Goal: Use online tool/utility: Use online tool/utility

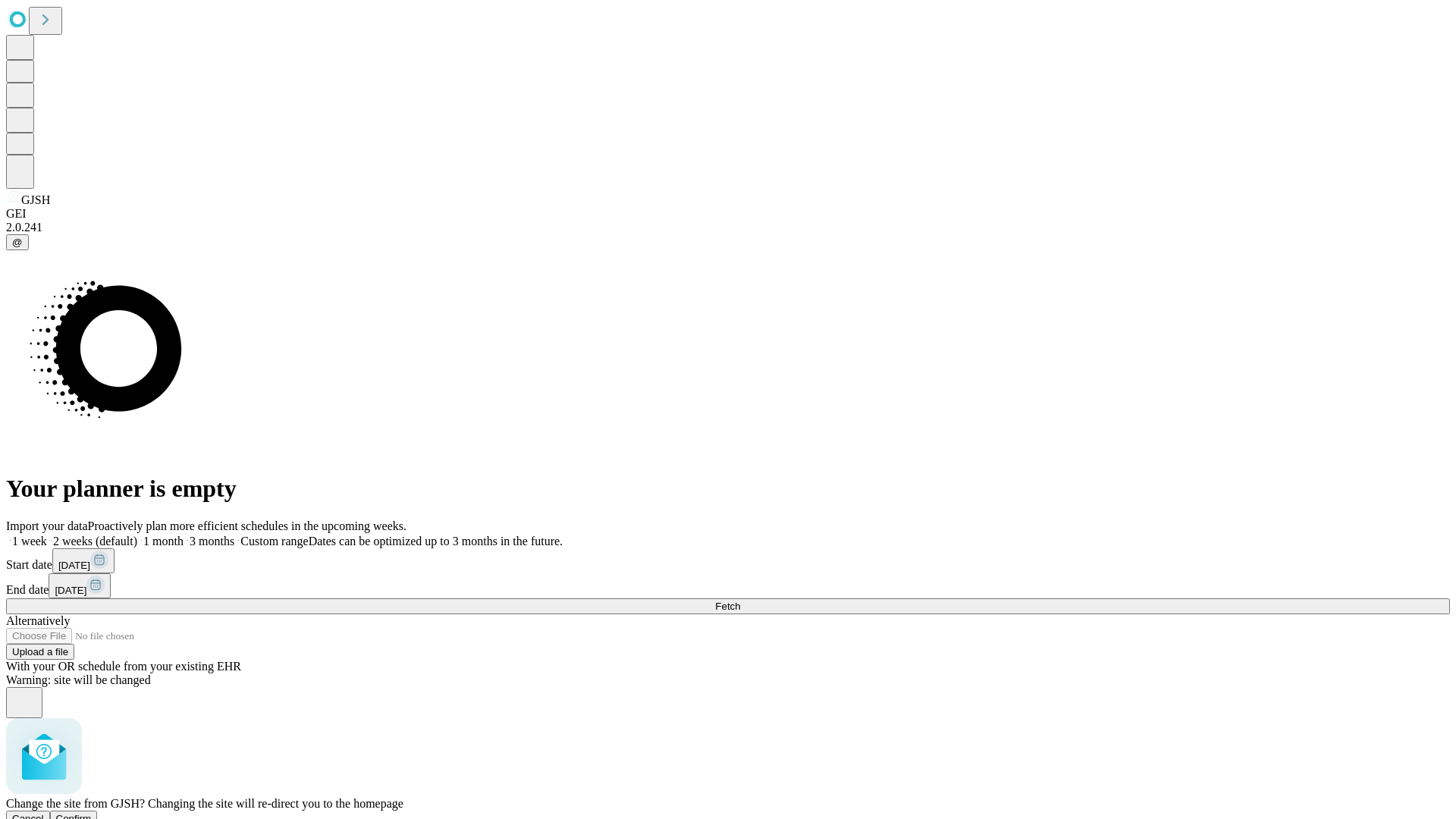
click at [92, 813] on span "Confirm" at bounding box center [74, 818] width 35 height 11
click at [47, 535] on label "1 week" at bounding box center [26, 541] width 41 height 13
click at [740, 601] on span "Fetch" at bounding box center [727, 606] width 25 height 11
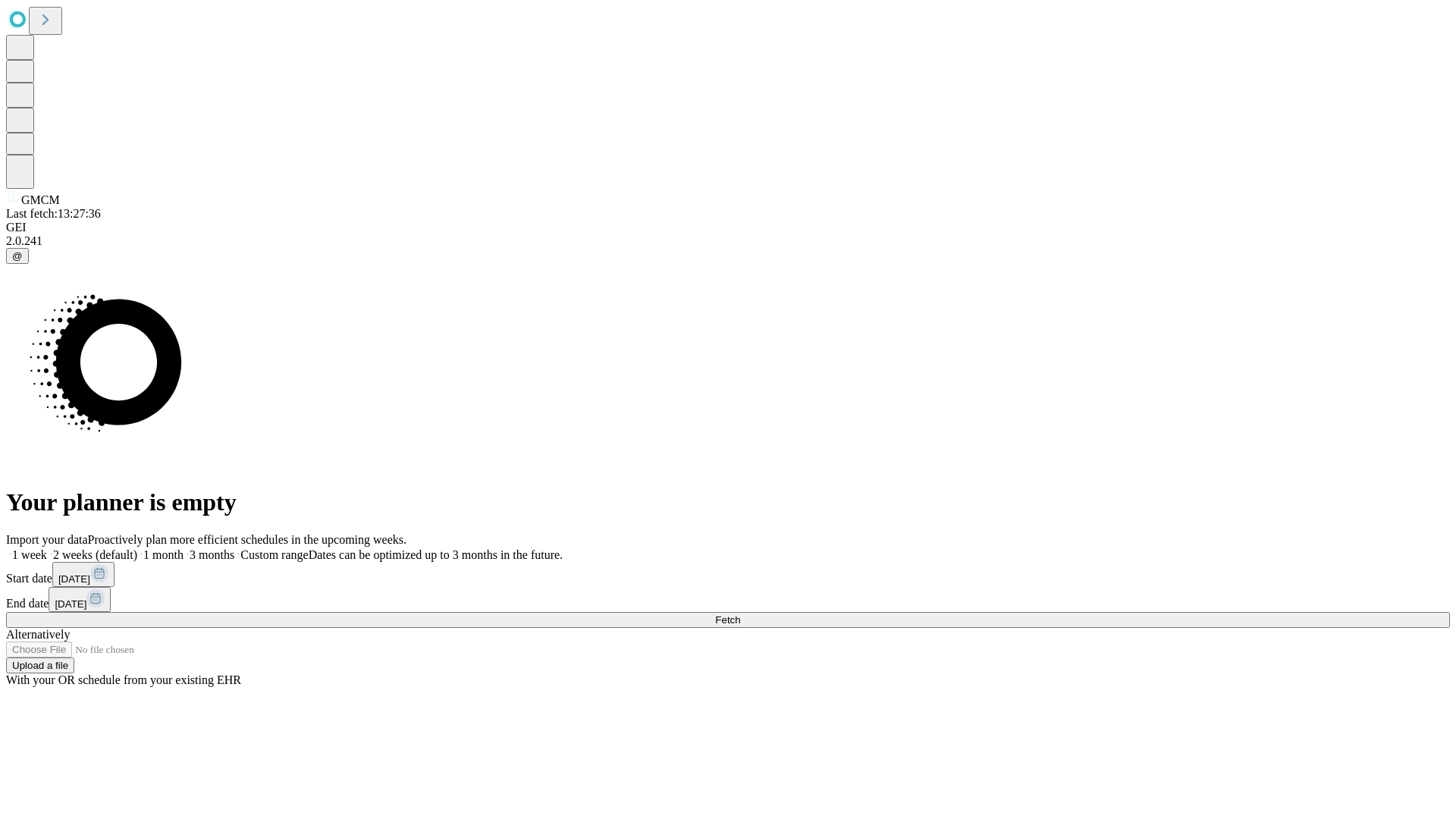
click at [47, 548] on label "1 week" at bounding box center [26, 554] width 41 height 13
click at [740, 614] on span "Fetch" at bounding box center [727, 620] width 25 height 11
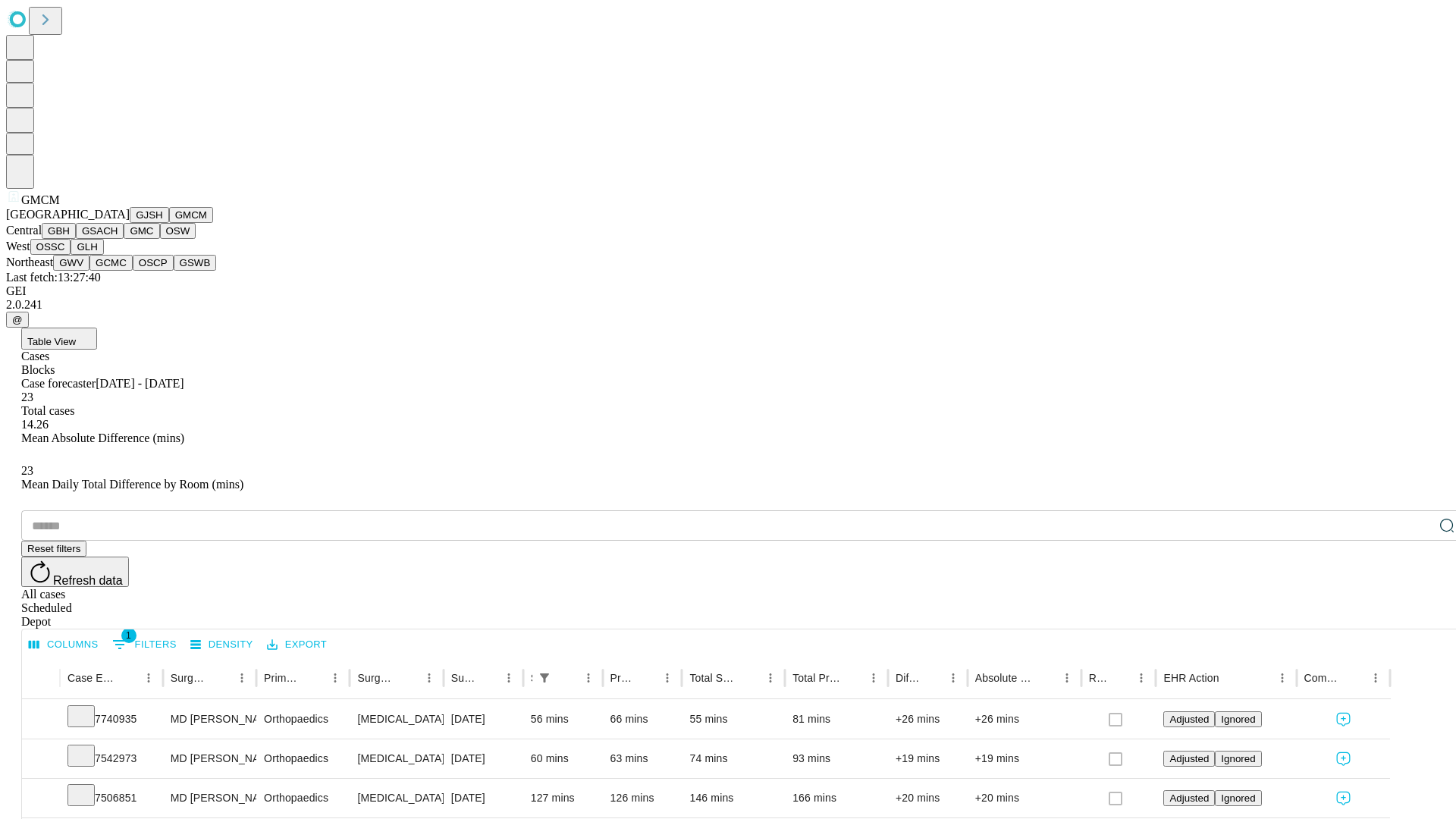
click at [76, 239] on button "GBH" at bounding box center [58, 231] width 34 height 16
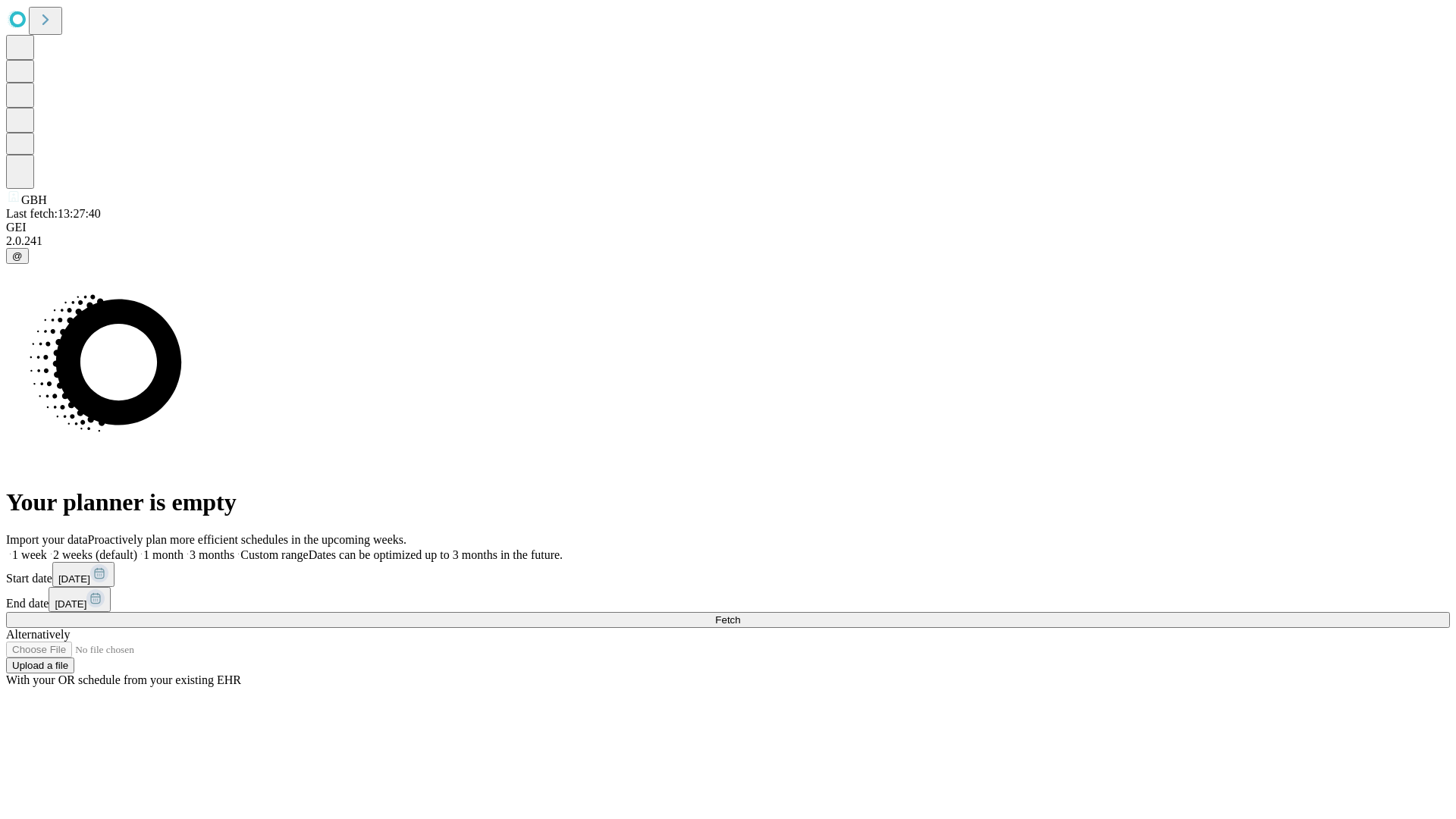
click at [47, 548] on label "1 week" at bounding box center [26, 554] width 41 height 13
click at [740, 614] on span "Fetch" at bounding box center [727, 620] width 25 height 11
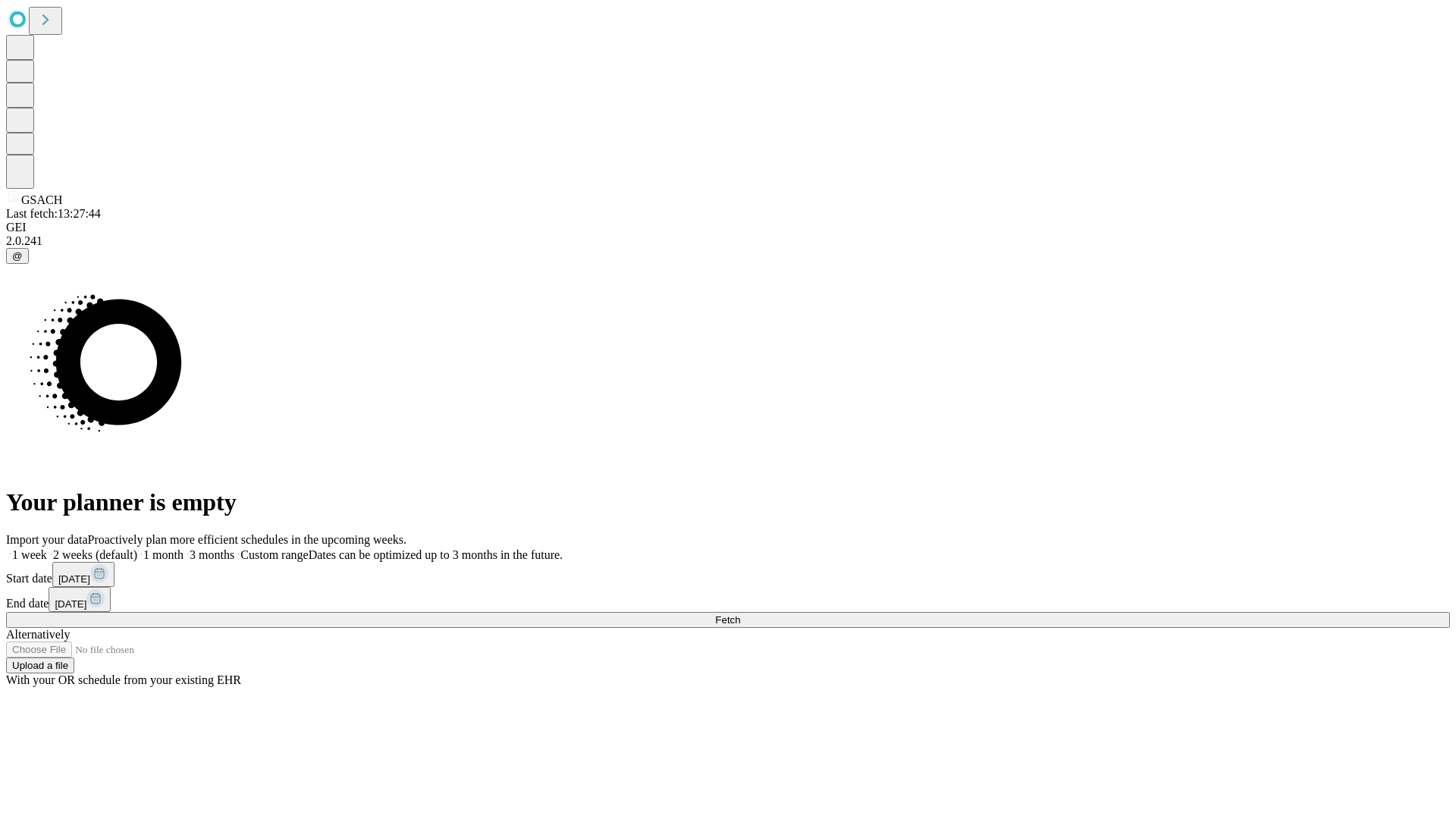
click at [47, 548] on label "1 week" at bounding box center [26, 554] width 41 height 13
click at [740, 614] on span "Fetch" at bounding box center [727, 620] width 25 height 11
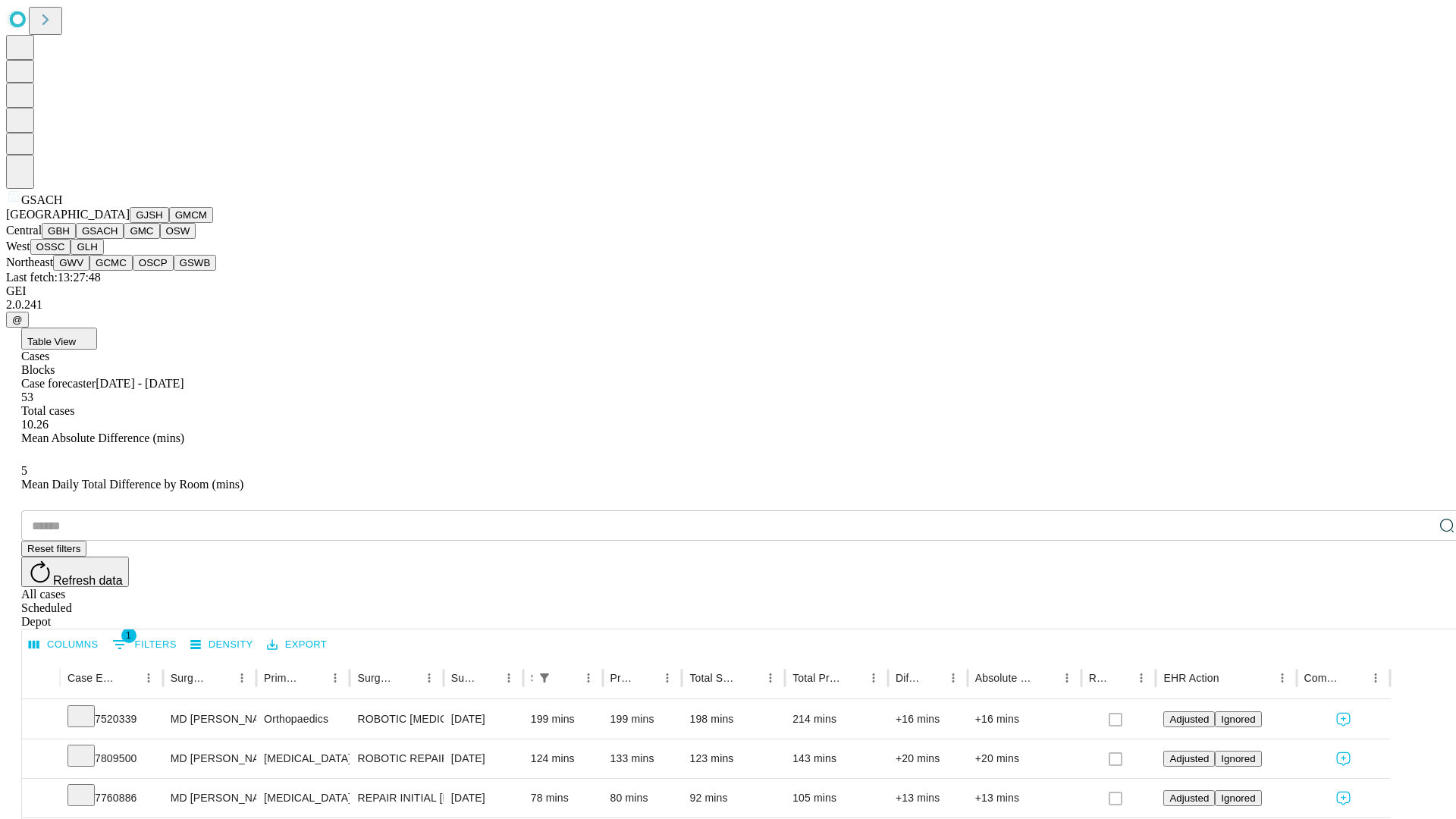
click at [124, 239] on button "GMC" at bounding box center [141, 231] width 35 height 16
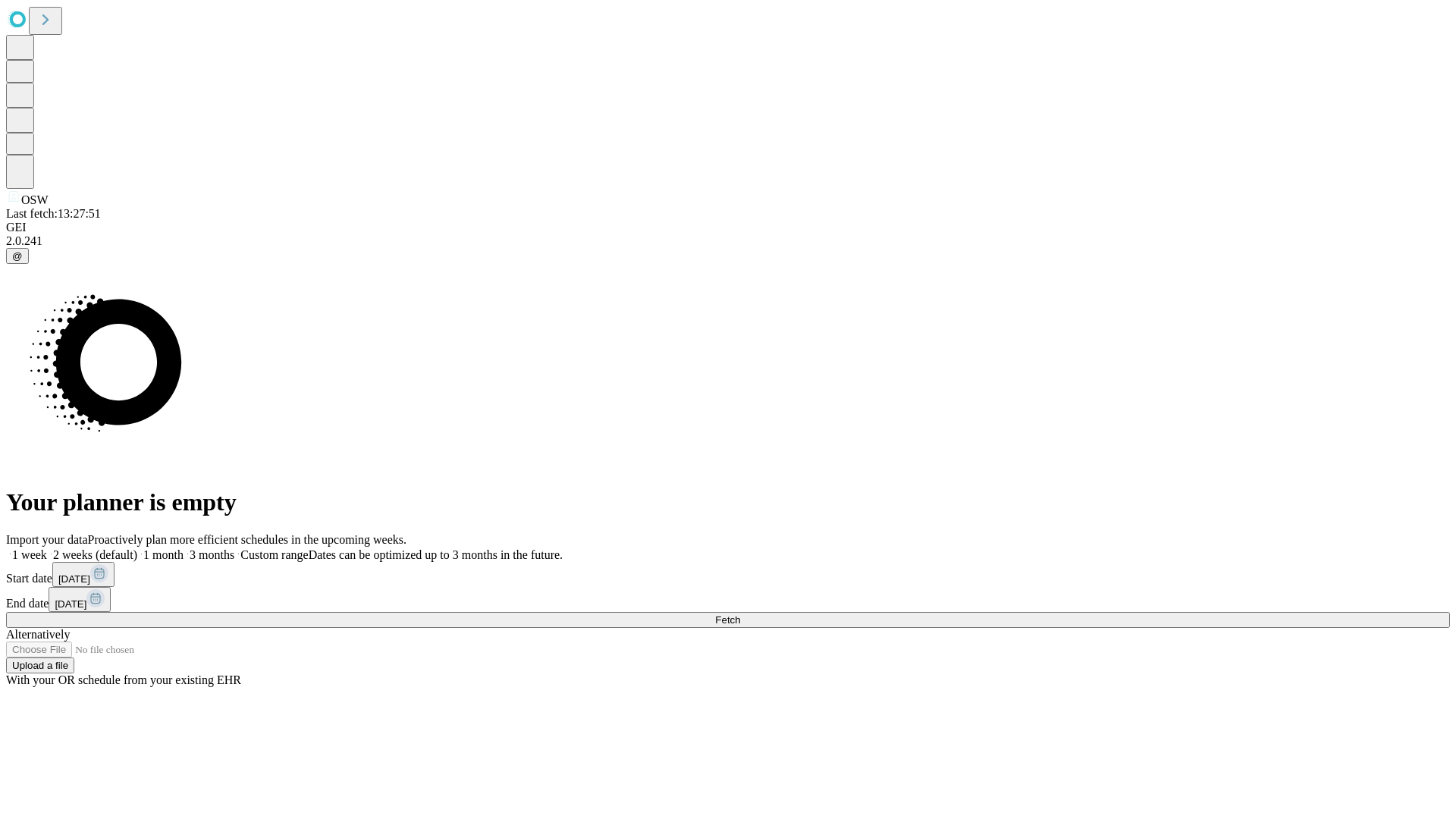
click at [47, 548] on label "1 week" at bounding box center [26, 554] width 41 height 13
click at [740, 614] on span "Fetch" at bounding box center [727, 620] width 25 height 11
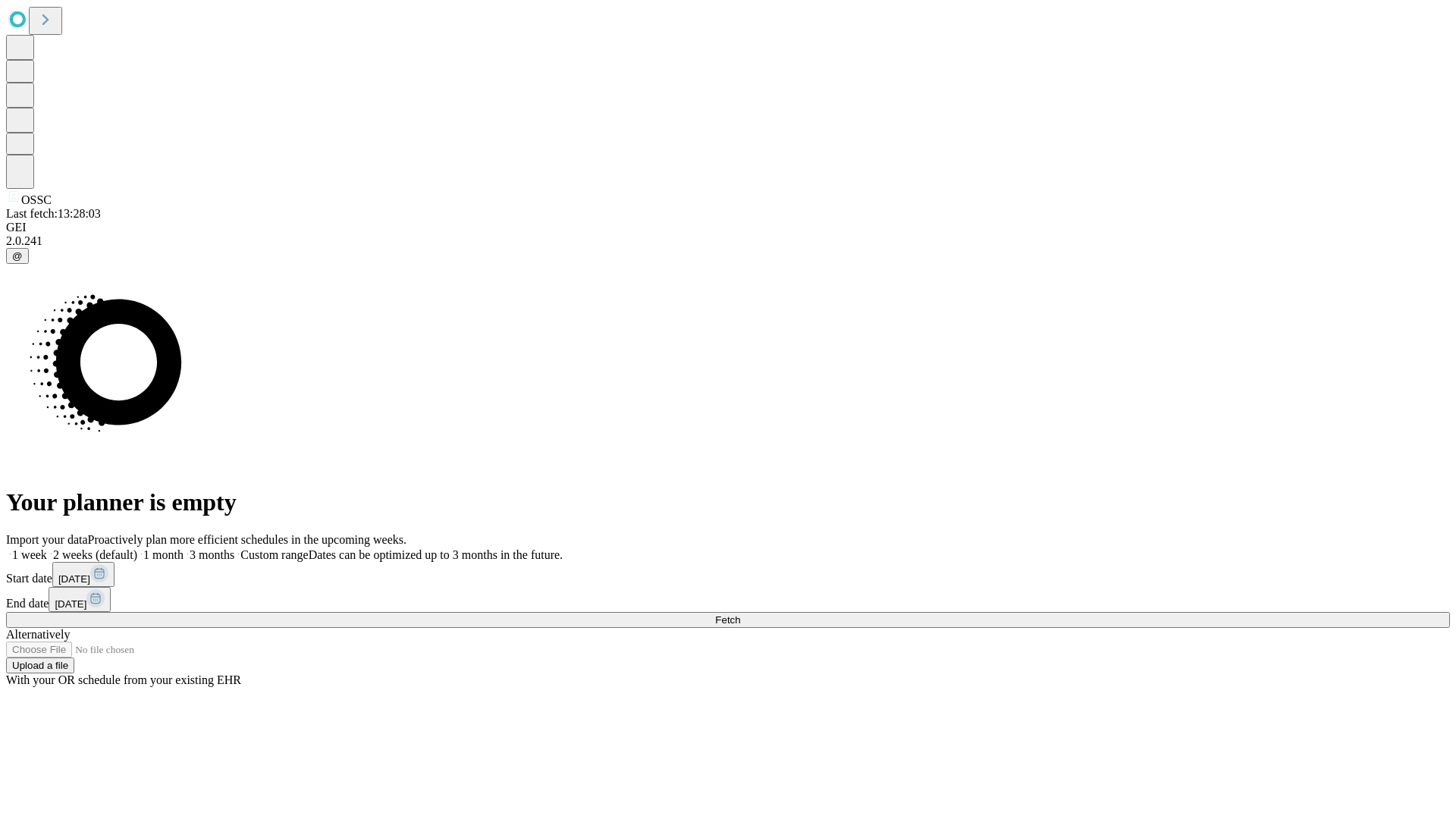
click at [47, 548] on label "1 week" at bounding box center [26, 554] width 41 height 13
click at [740, 614] on span "Fetch" at bounding box center [727, 620] width 25 height 11
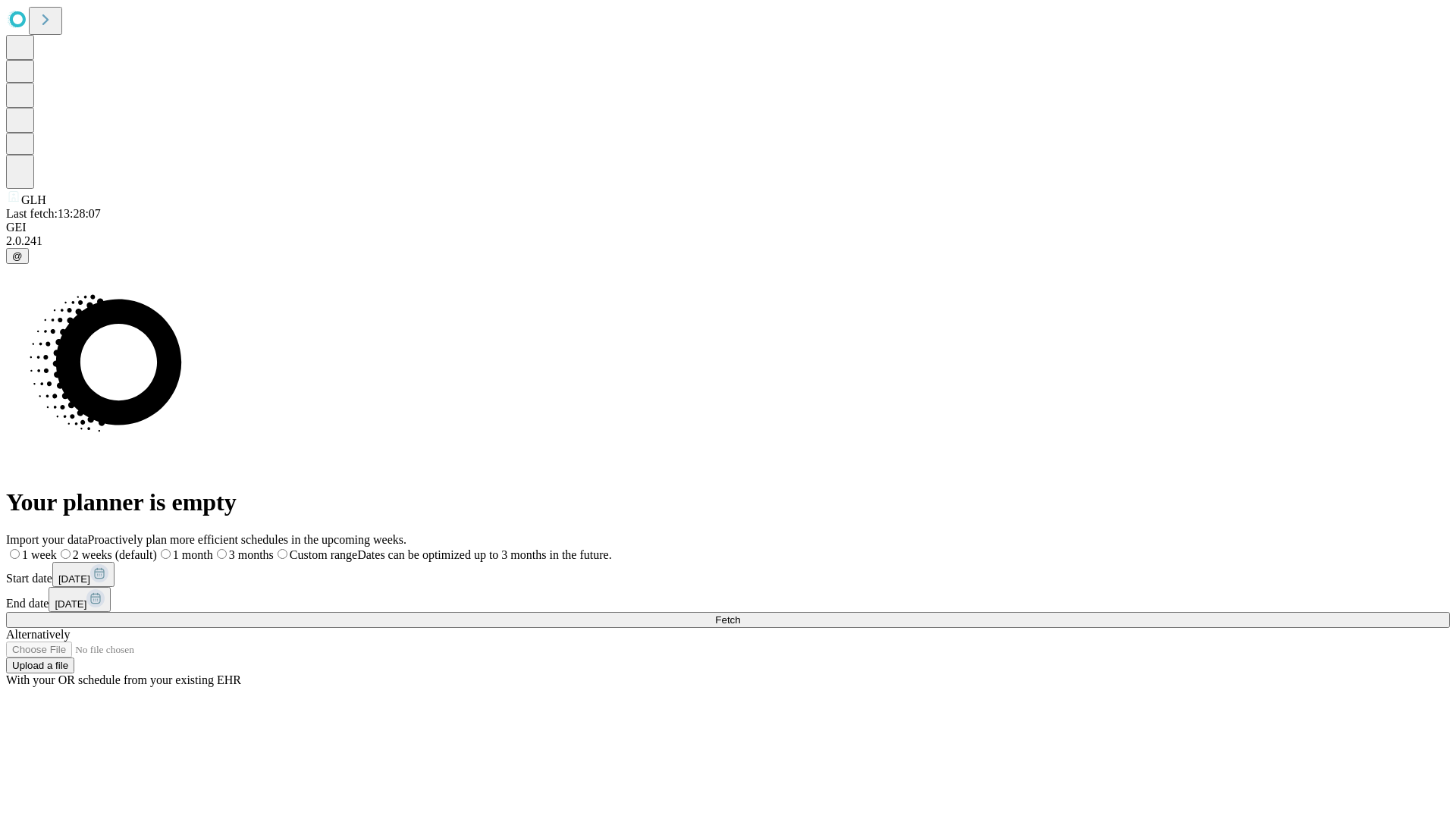
click at [56, 548] on label "1 week" at bounding box center [32, 554] width 51 height 13
click at [740, 614] on span "Fetch" at bounding box center [727, 620] width 25 height 11
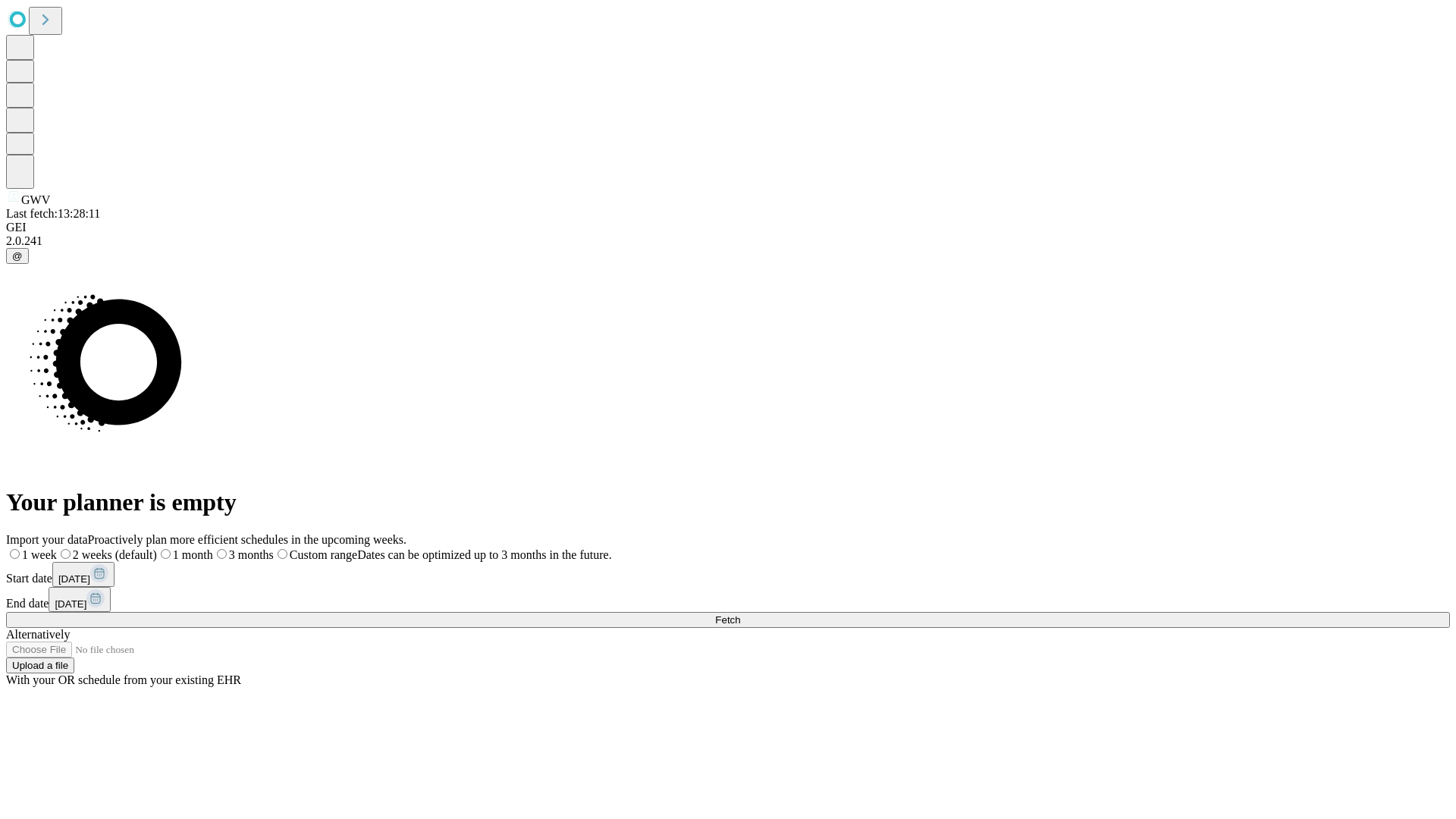
click at [56, 548] on label "1 week" at bounding box center [32, 554] width 51 height 13
click at [740, 614] on span "Fetch" at bounding box center [727, 620] width 25 height 11
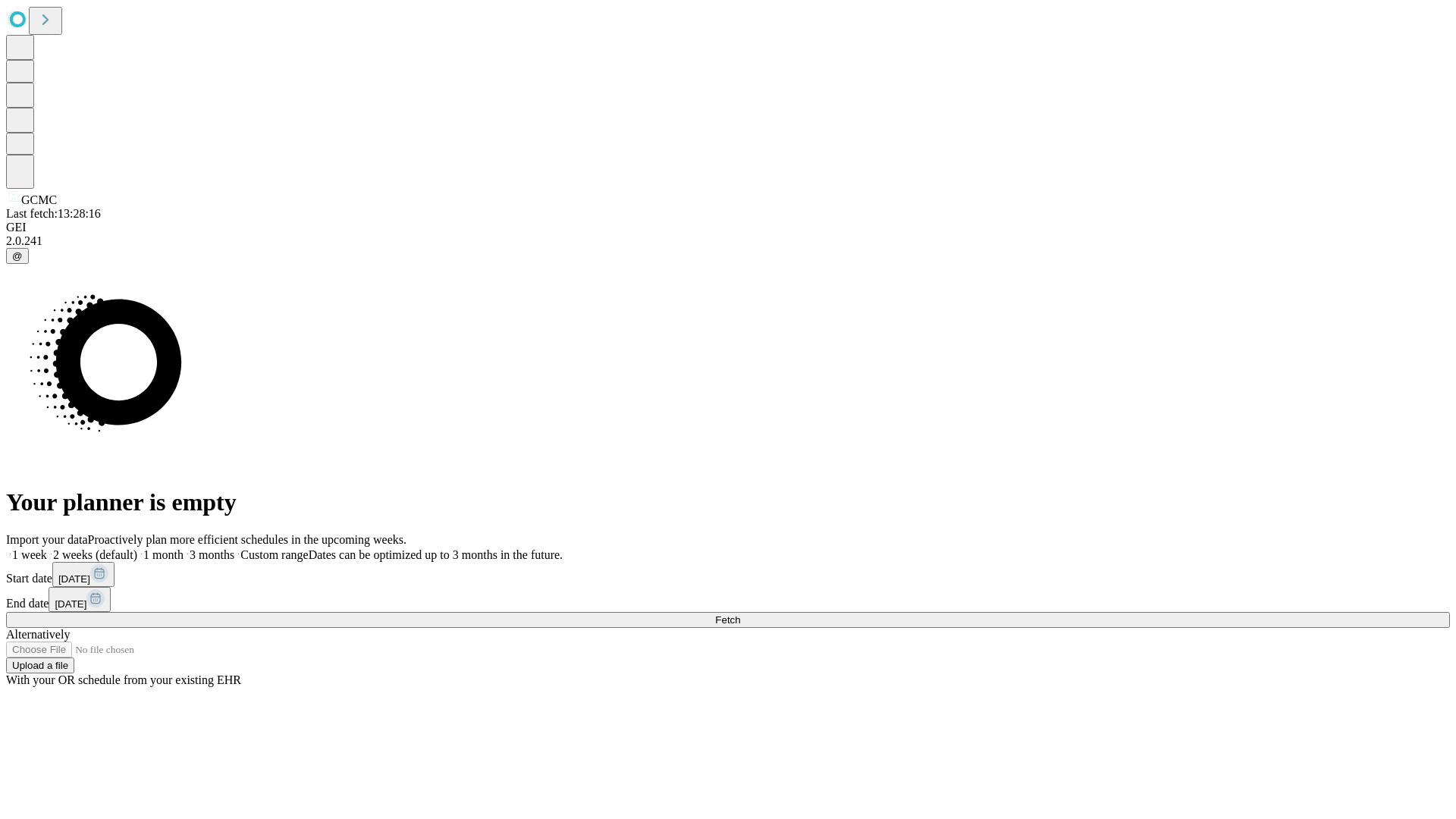
click at [47, 548] on label "1 week" at bounding box center [26, 554] width 41 height 13
click at [740, 614] on span "Fetch" at bounding box center [727, 620] width 25 height 11
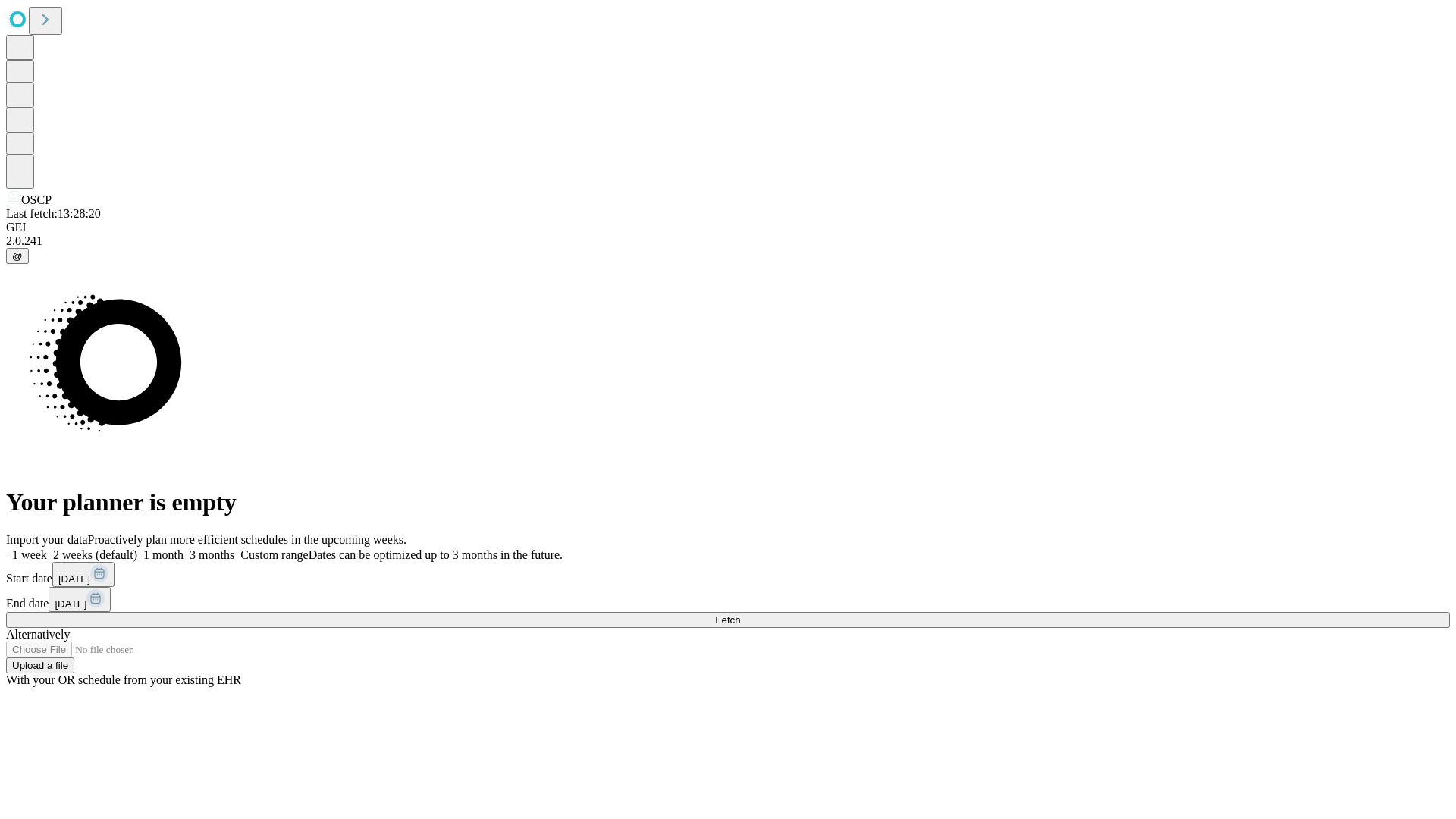
click at [47, 548] on label "1 week" at bounding box center [26, 554] width 41 height 13
click at [740, 614] on span "Fetch" at bounding box center [727, 620] width 25 height 11
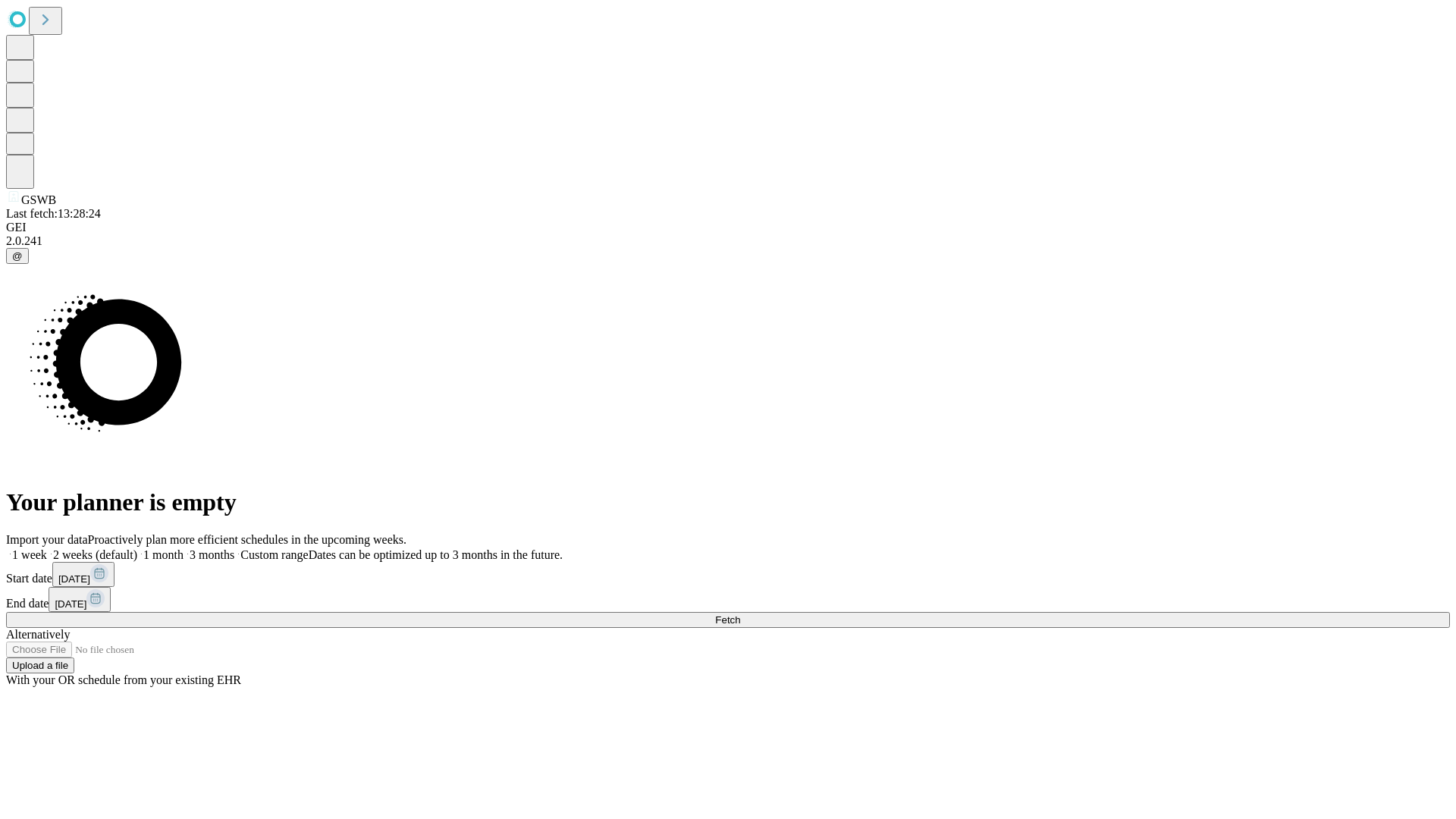
click at [47, 548] on label "1 week" at bounding box center [26, 554] width 41 height 13
click at [740, 614] on span "Fetch" at bounding box center [727, 620] width 25 height 11
